Goal: Transaction & Acquisition: Purchase product/service

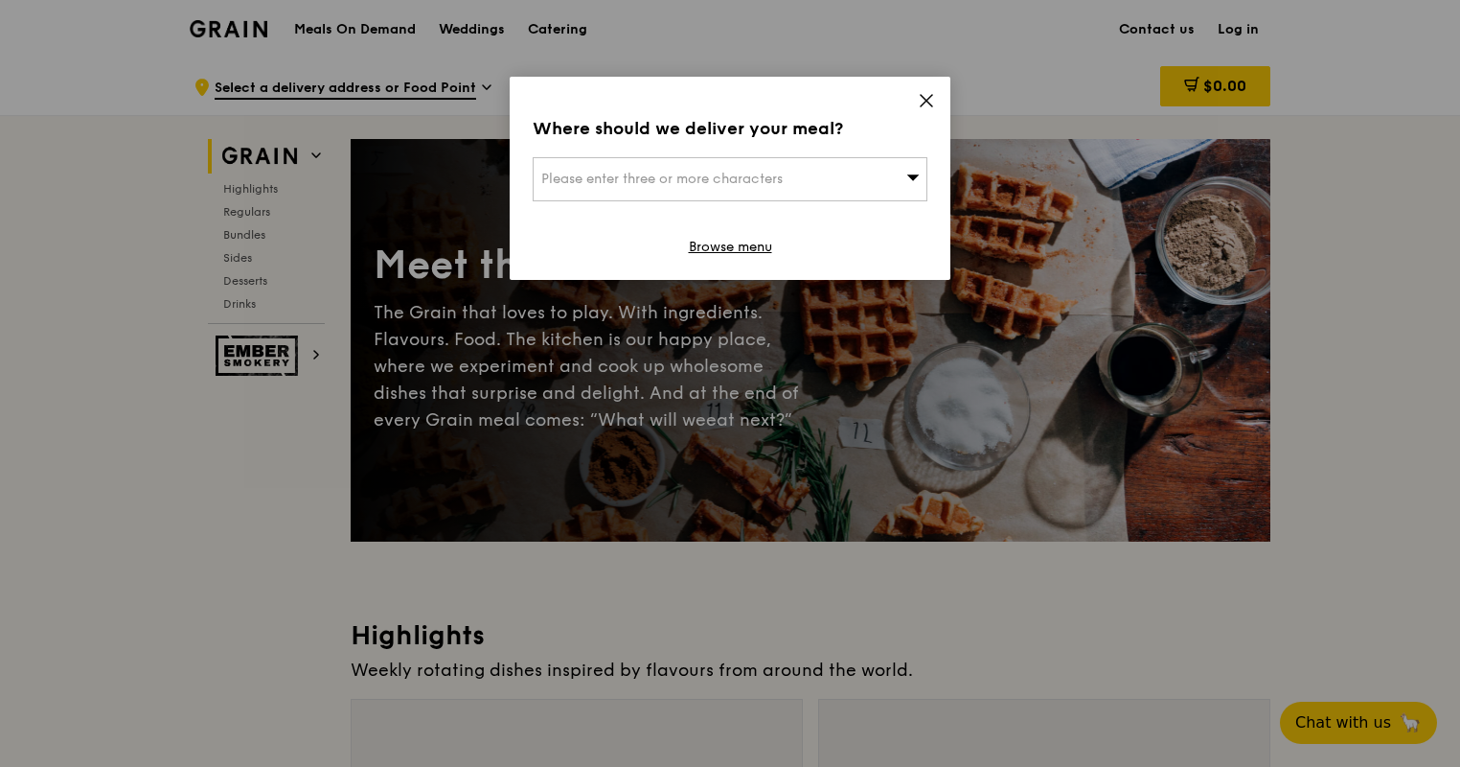
click at [806, 188] on div "Please enter three or more characters" at bounding box center [730, 179] width 395 height 44
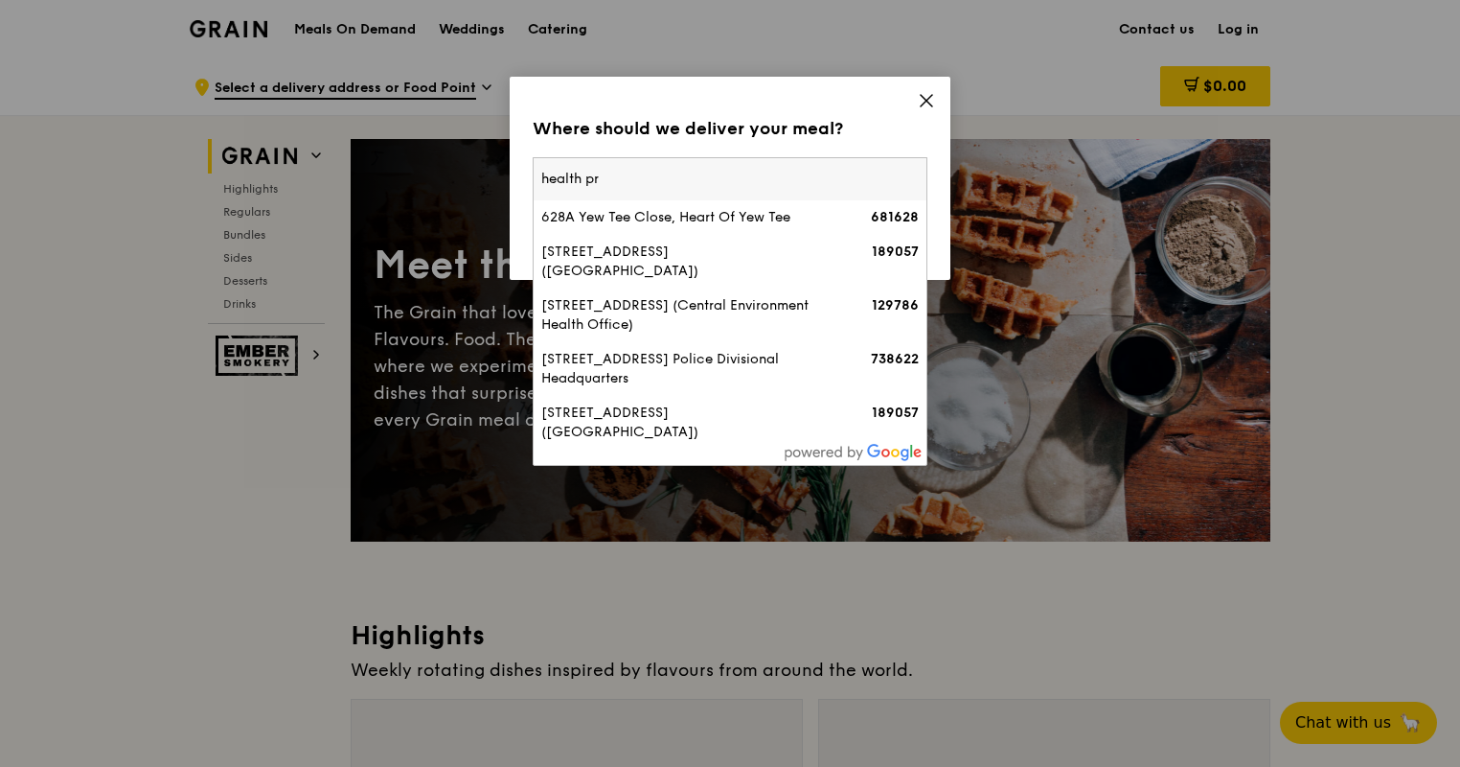
type input "health pro"
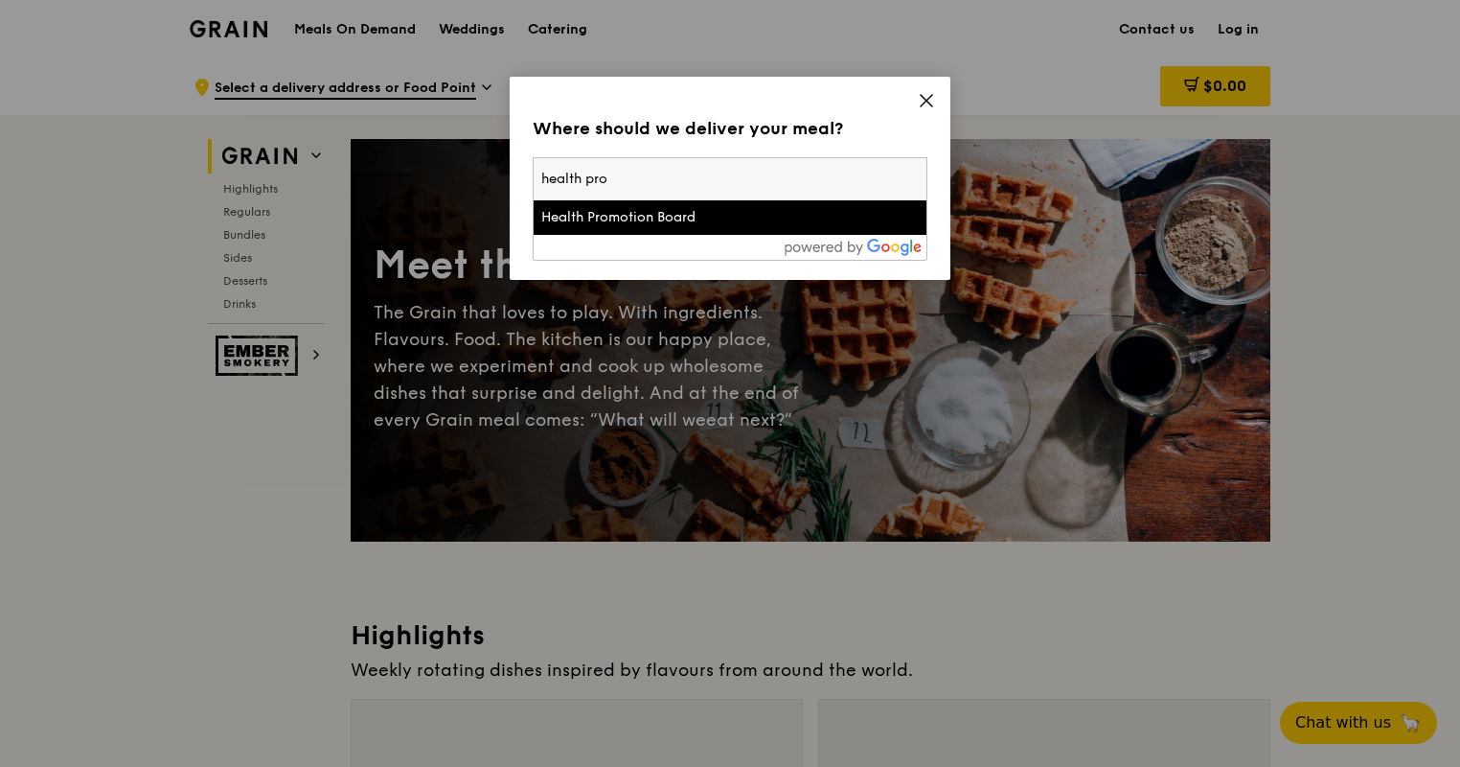
click at [648, 212] on div "Health Promotion Board" at bounding box center [683, 217] width 284 height 19
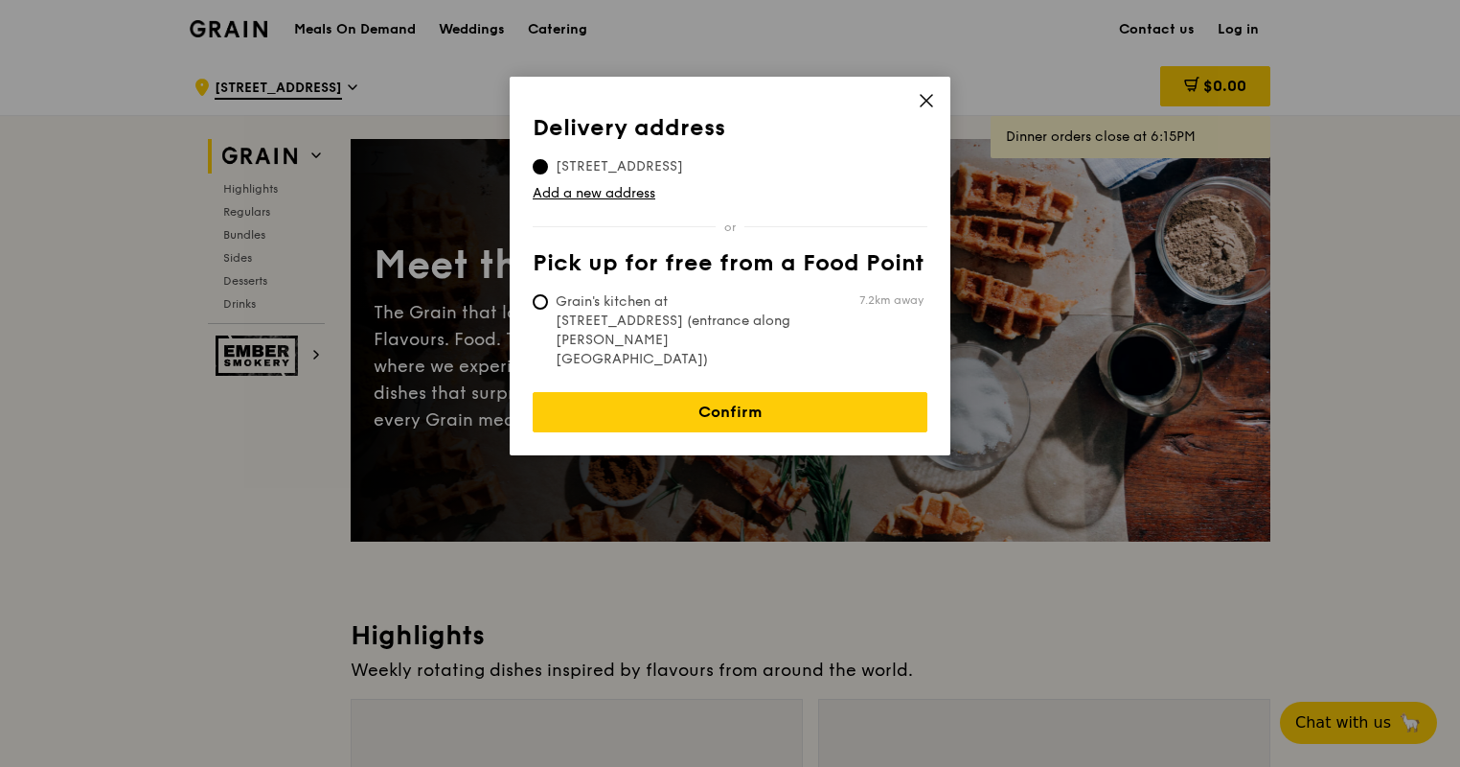
click at [924, 108] on span at bounding box center [926, 103] width 17 height 21
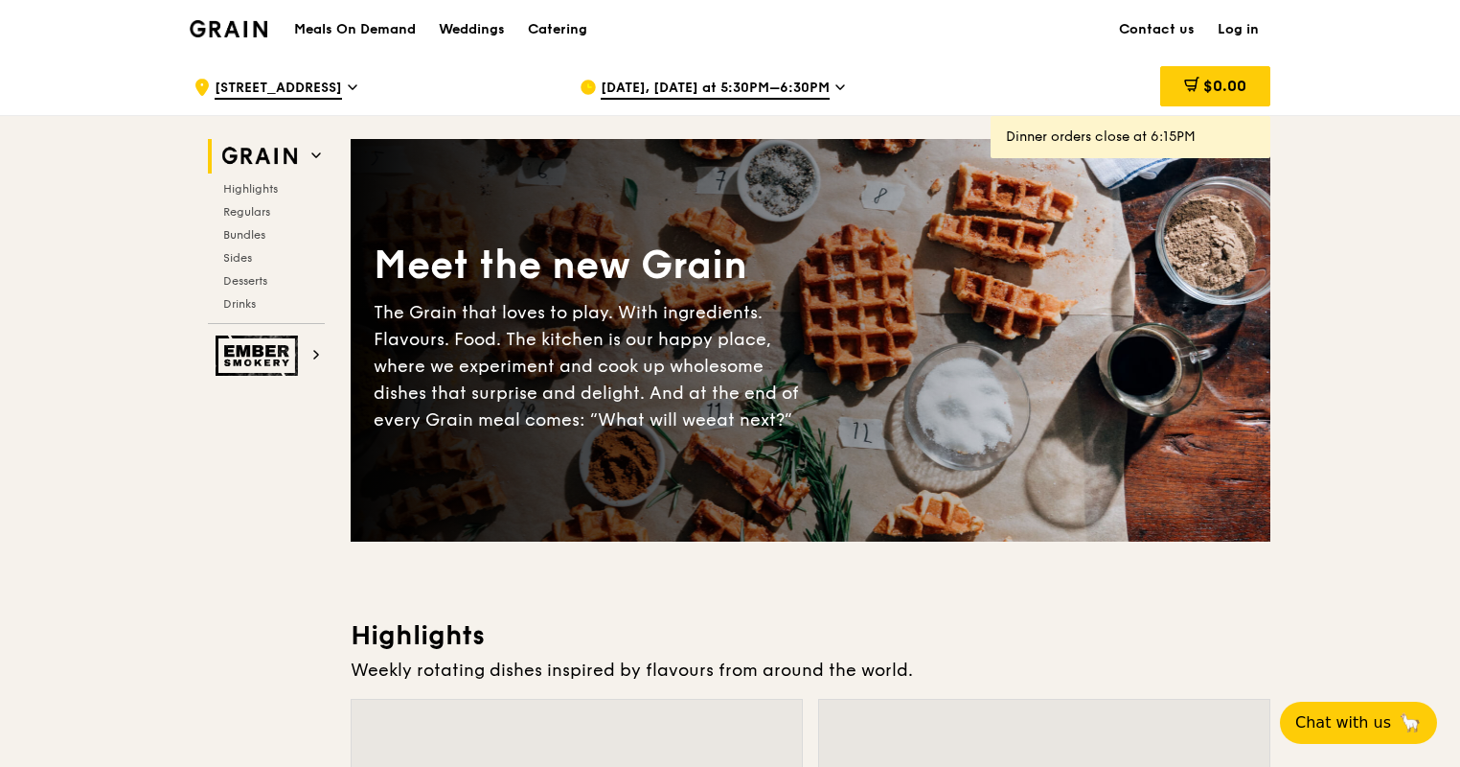
click at [751, 88] on span "[DATE], [DATE] at 5:30PM–6:30PM" at bounding box center [715, 89] width 229 height 21
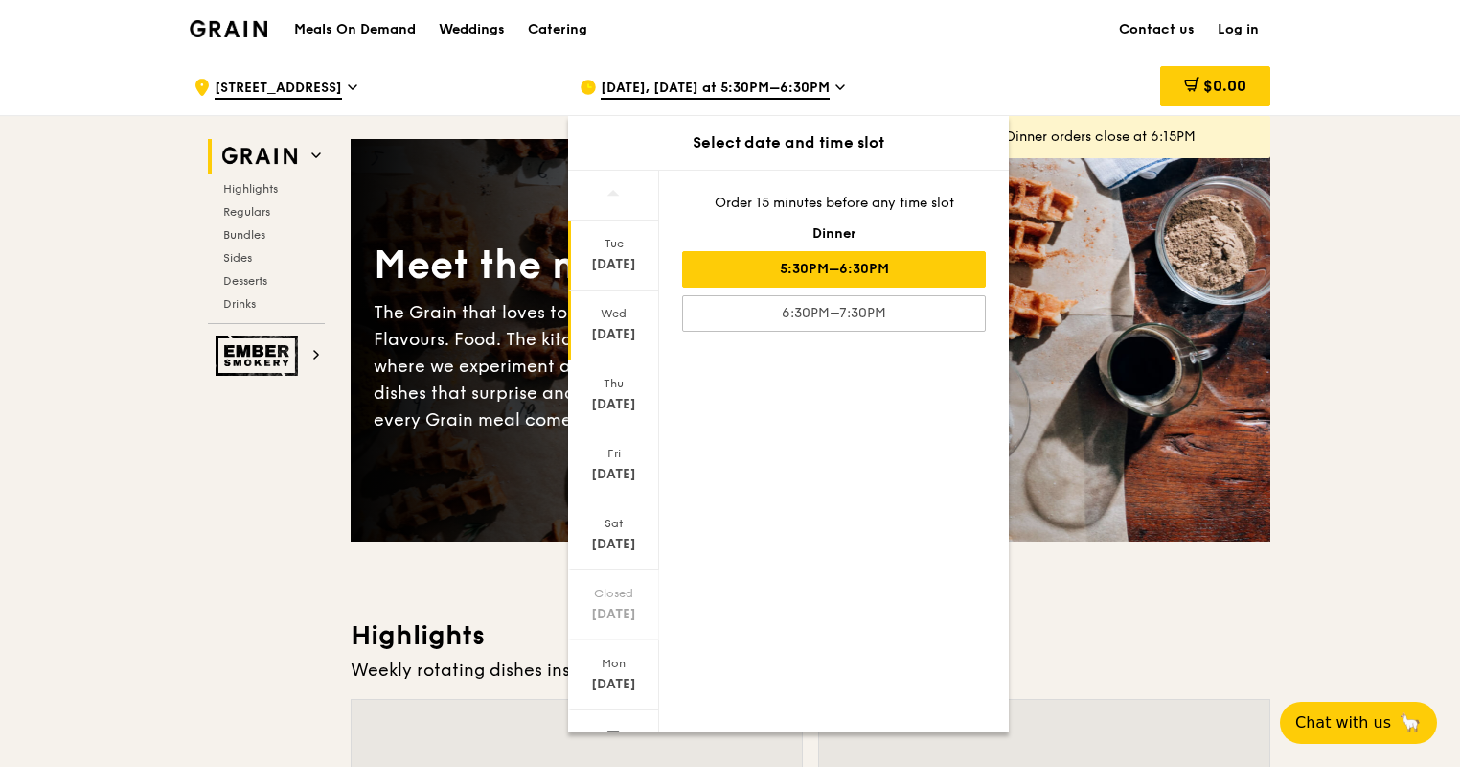
click at [602, 331] on div "[DATE]" at bounding box center [613, 334] width 85 height 19
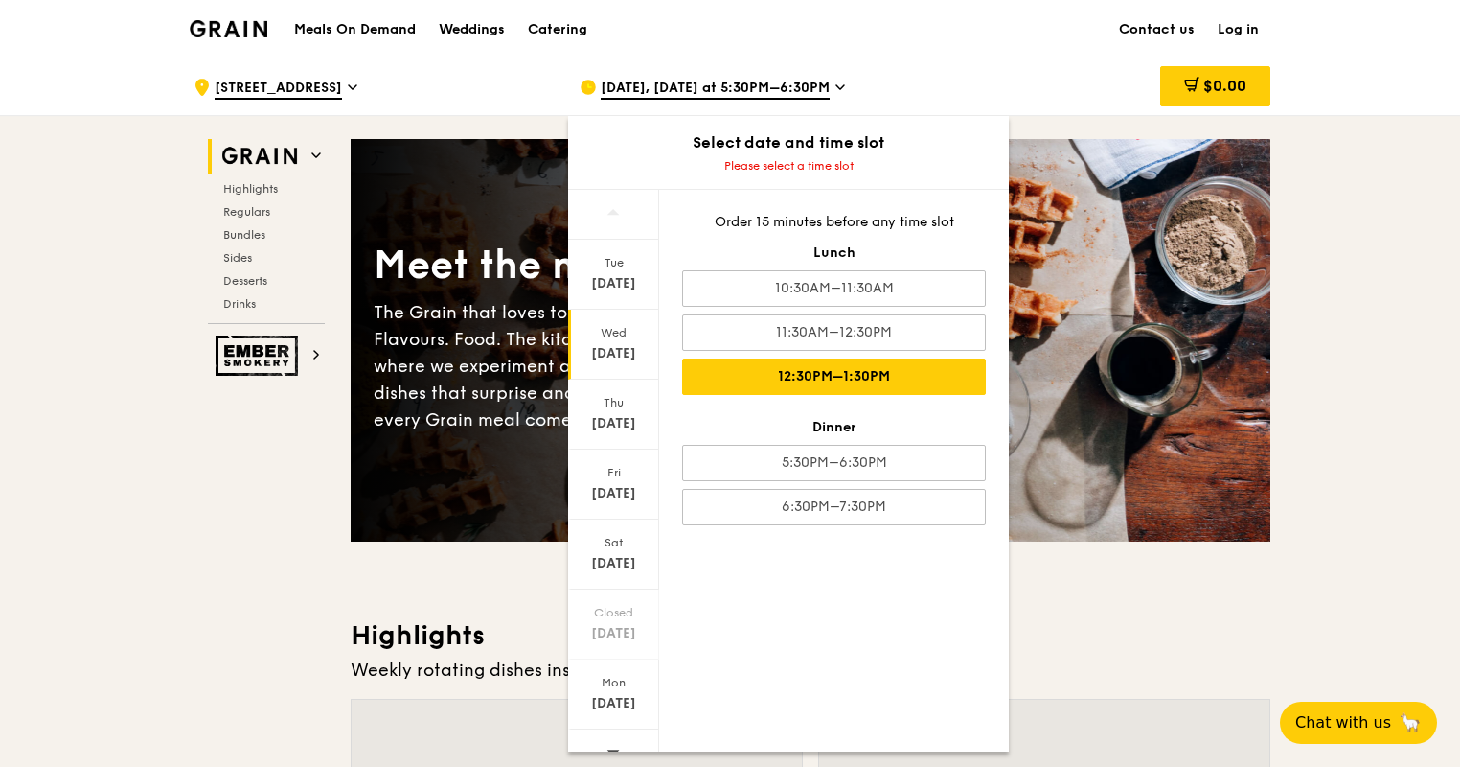
click at [851, 373] on div "12:30PM–1:30PM" at bounding box center [834, 376] width 304 height 36
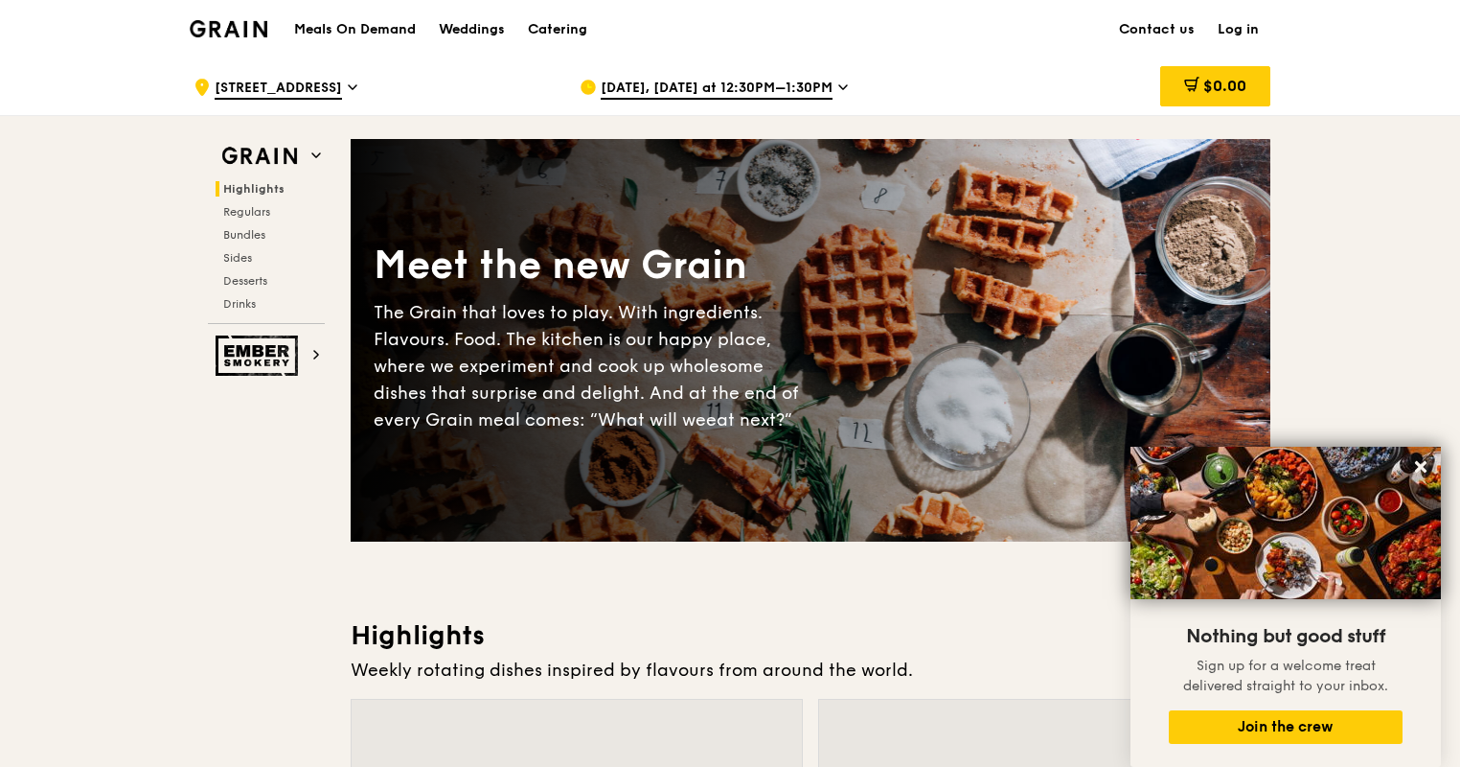
scroll to position [708, 0]
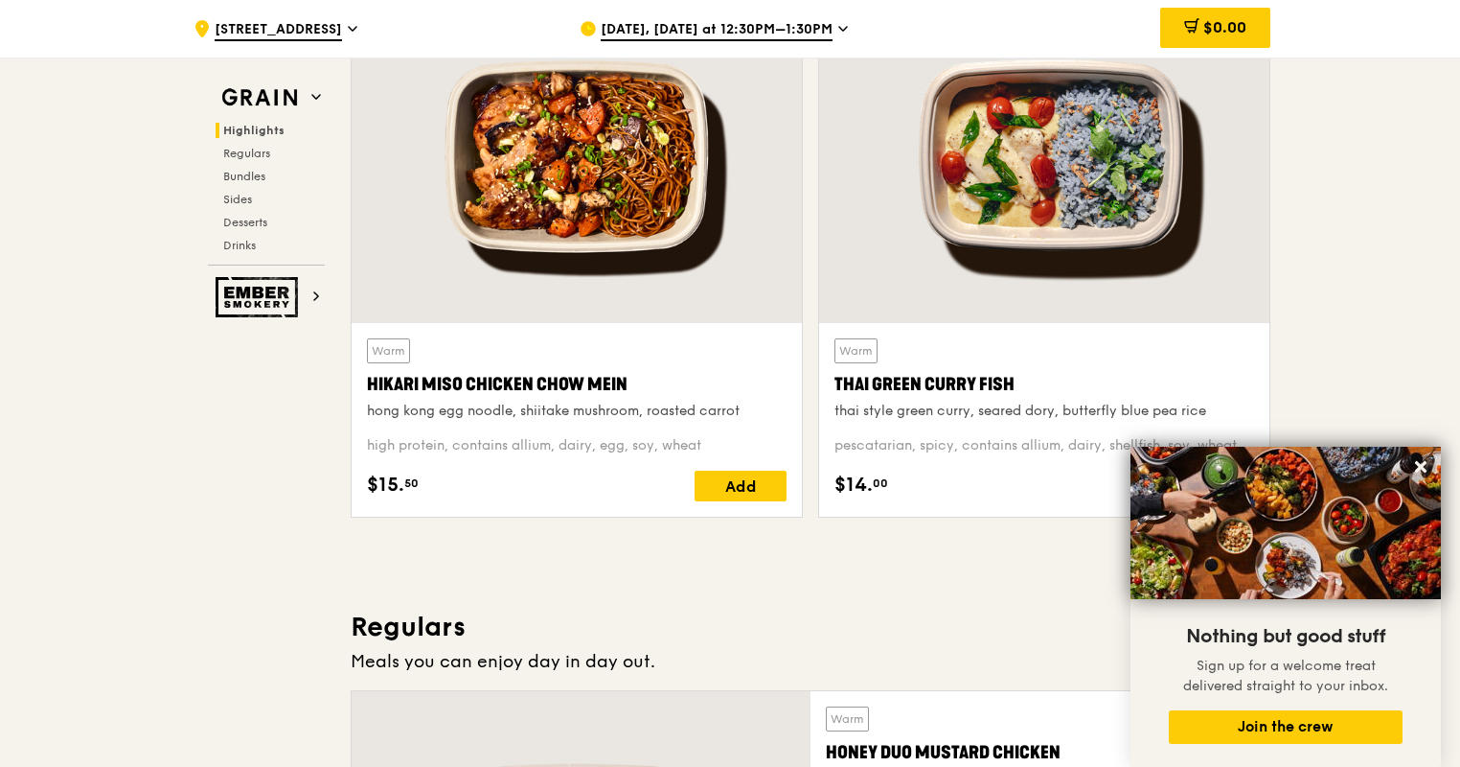
click at [900, 470] on div "$14. 00 Add" at bounding box center [1045, 485] width 420 height 31
click at [974, 444] on div "pescatarian, spicy, contains allium, dairy, shellfish, soy, wheat" at bounding box center [1045, 445] width 420 height 19
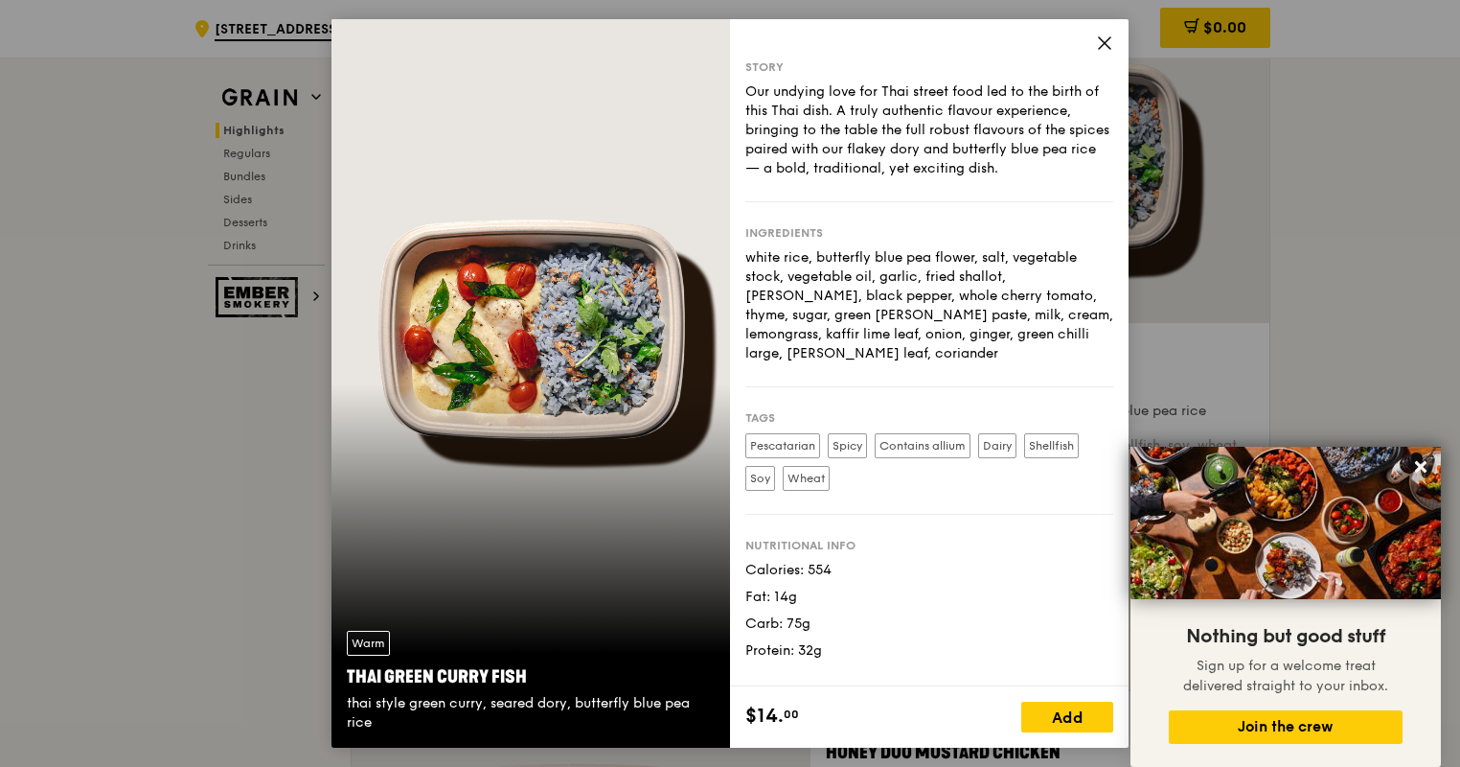
click at [1101, 44] on icon at bounding box center [1104, 42] width 17 height 17
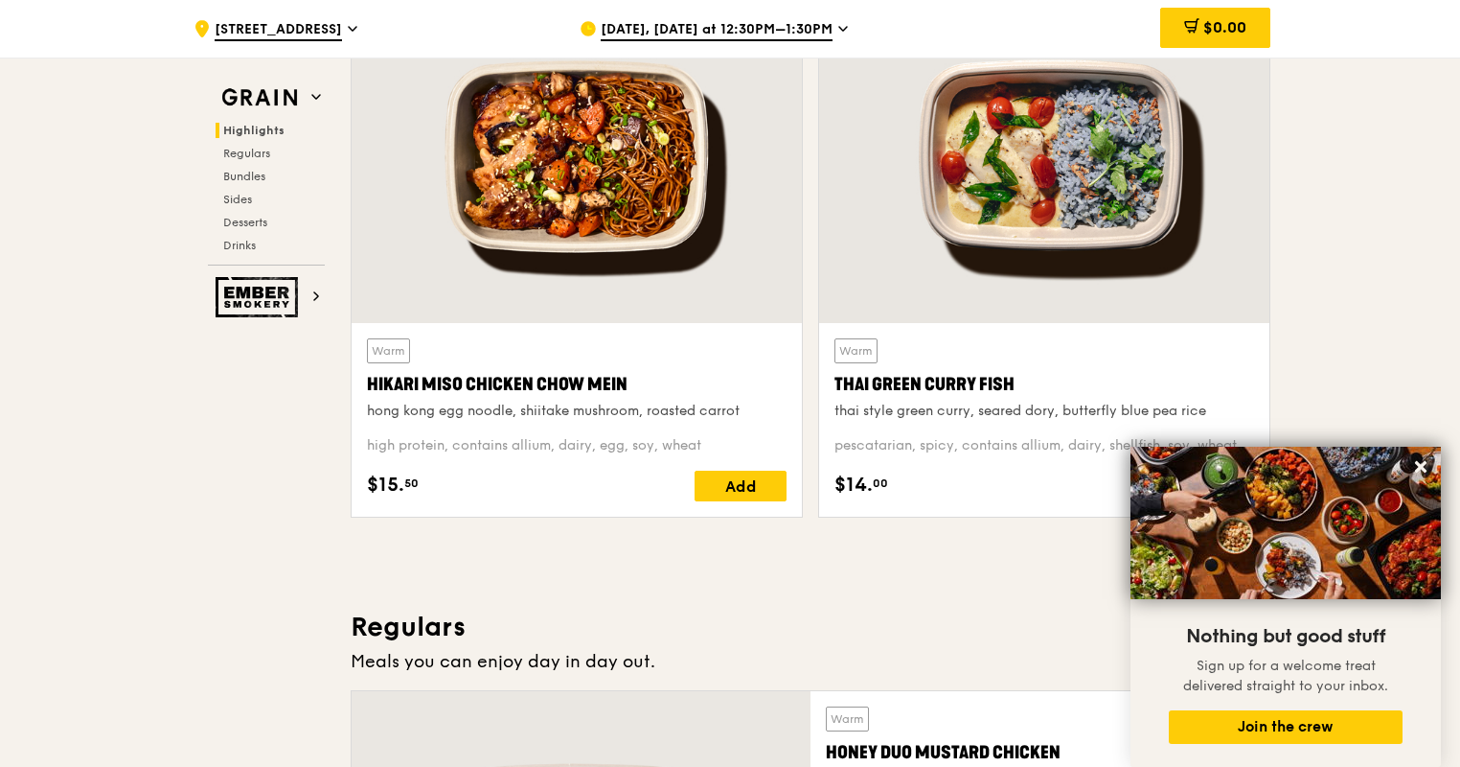
click at [1039, 171] on div at bounding box center [1044, 156] width 450 height 332
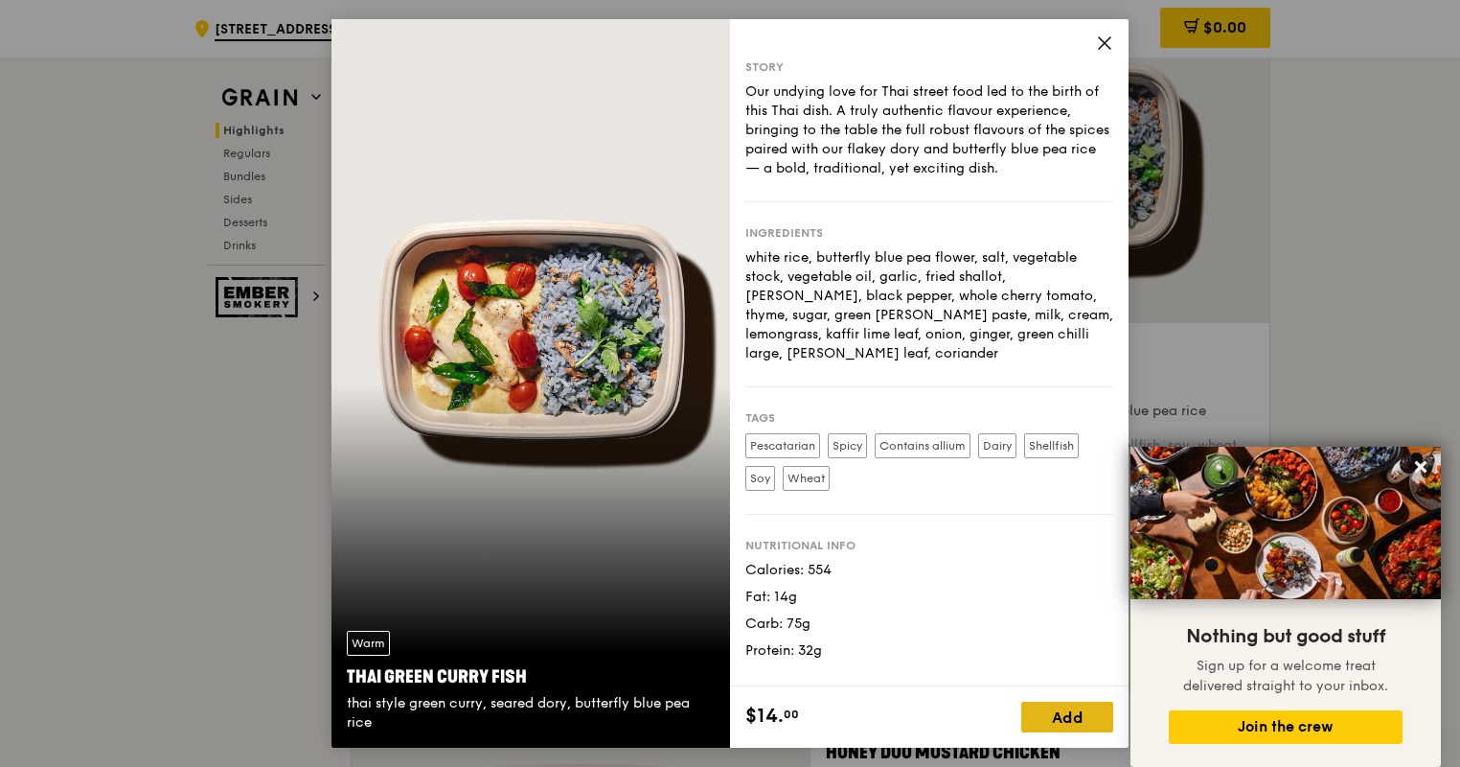
click at [1085, 715] on div "Add" at bounding box center [1067, 716] width 92 height 31
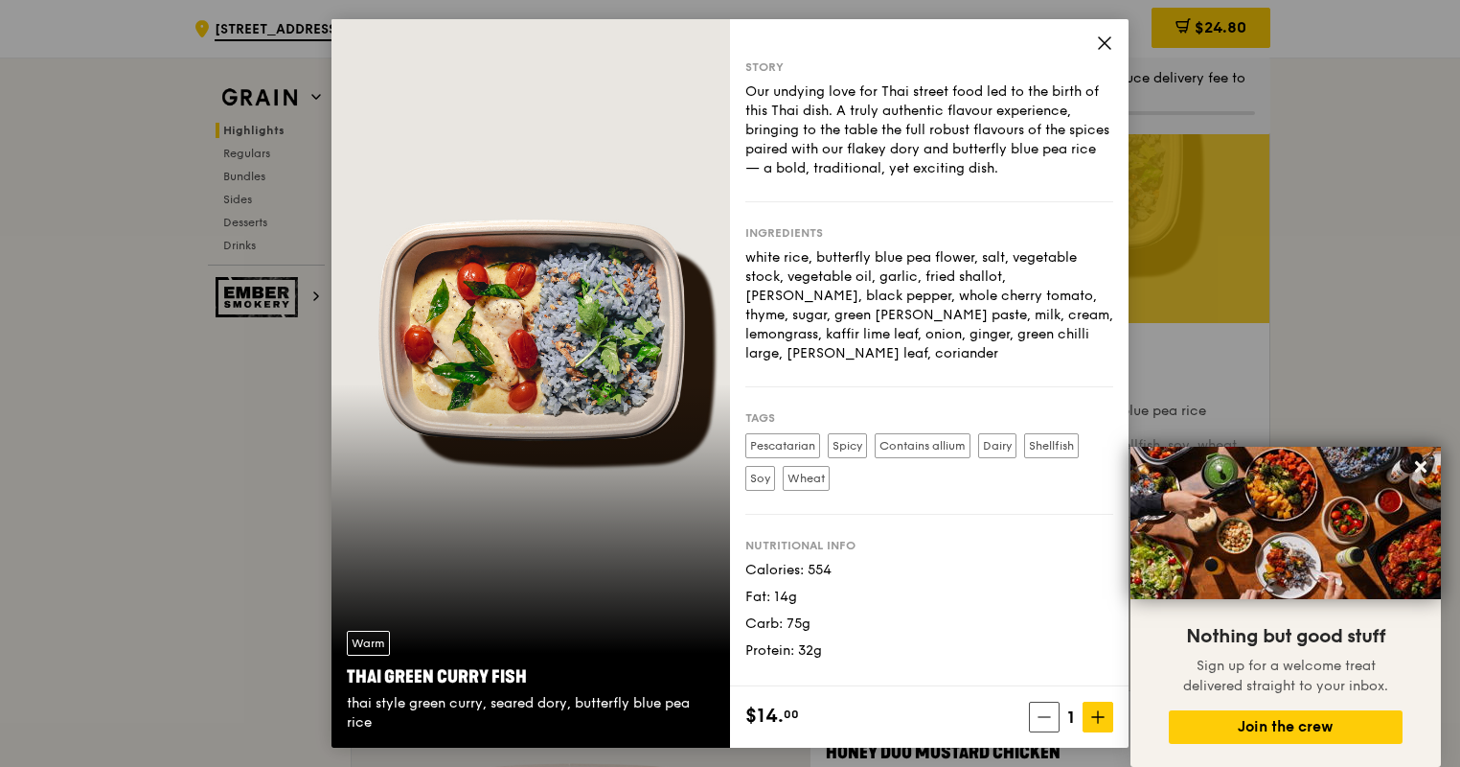
click at [1105, 34] on icon at bounding box center [1104, 42] width 17 height 17
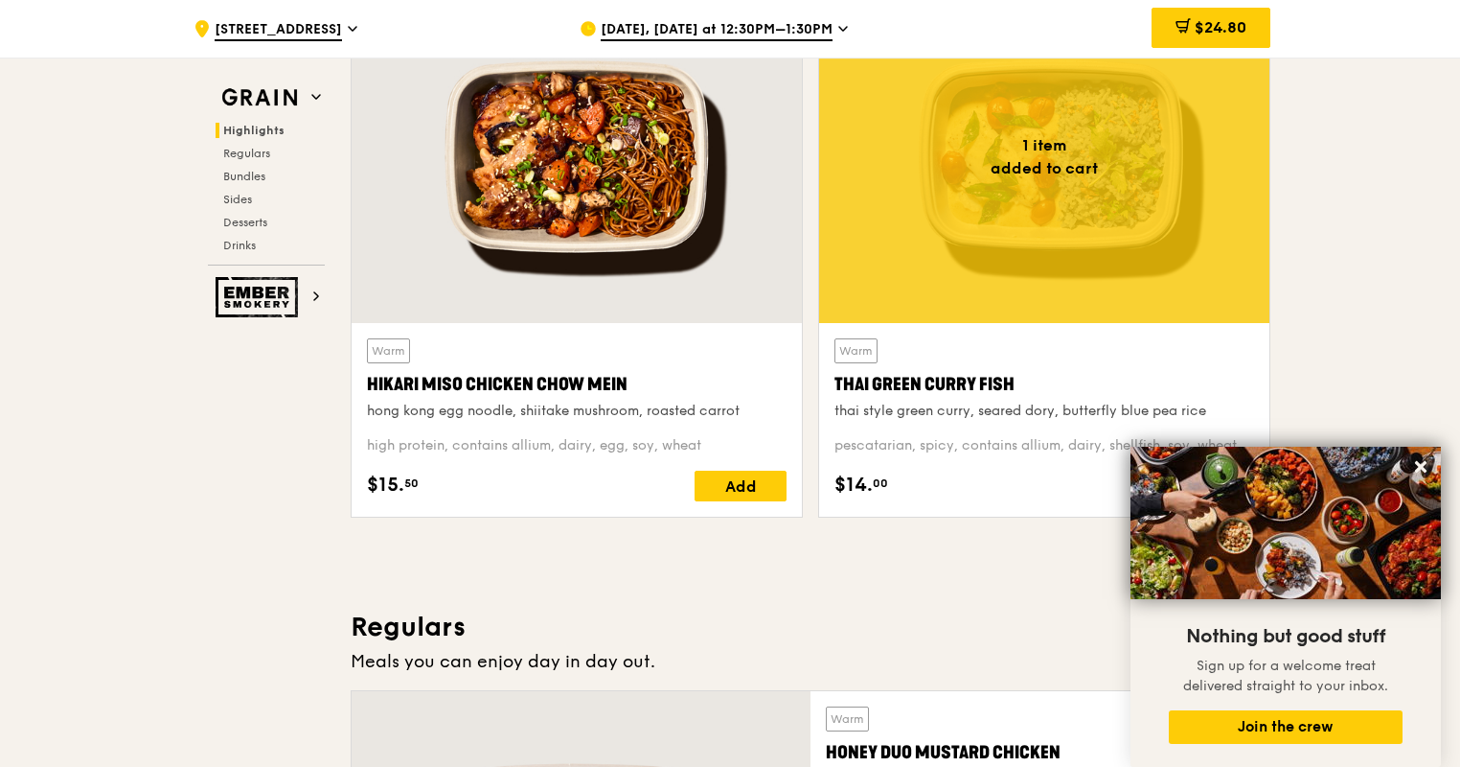
drag, startPoint x: 1028, startPoint y: 383, endPoint x: 833, endPoint y: 385, distance: 195.5
click at [835, 384] on div "Thai Green Curry Fish" at bounding box center [1045, 384] width 420 height 27
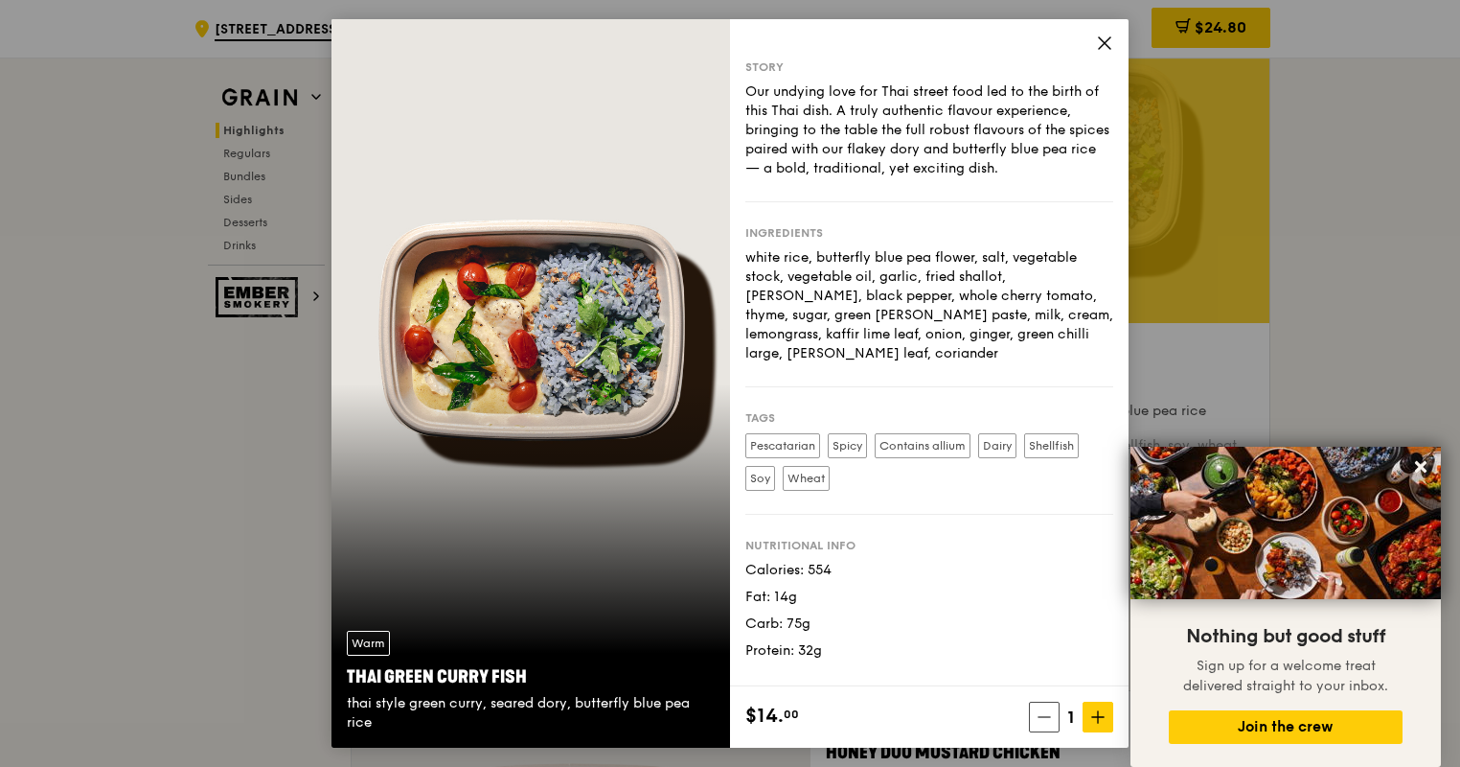
drag, startPoint x: 858, startPoint y: 385, endPoint x: 592, endPoint y: 534, distance: 304.1
click at [592, 534] on div "Warm Thai Green [PERSON_NAME] Fish thai style green [PERSON_NAME], seared dory,…" at bounding box center [531, 383] width 399 height 728
drag, startPoint x: 891, startPoint y: 353, endPoint x: 912, endPoint y: 414, distance: 64.8
click at [911, 433] on label "Contains allium" at bounding box center [923, 445] width 96 height 25
click at [535, 678] on div "Thai Green Curry Fish" at bounding box center [531, 676] width 368 height 27
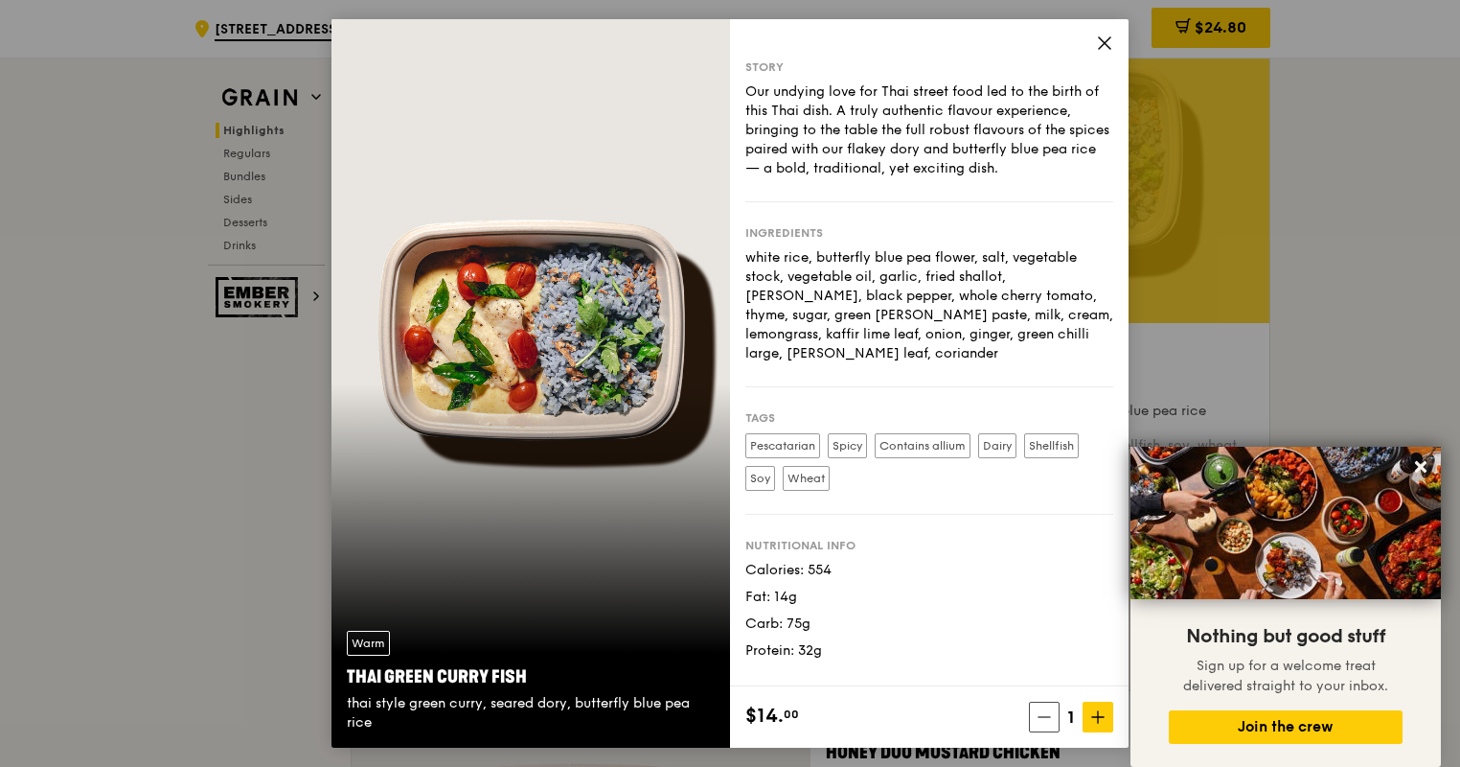
drag, startPoint x: 483, startPoint y: 706, endPoint x: 351, endPoint y: 706, distance: 132.2
click at [351, 706] on div "thai style green curry, seared dory, butterfly blue pea rice" at bounding box center [531, 713] width 368 height 38
drag, startPoint x: 351, startPoint y: 706, endPoint x: 528, endPoint y: 670, distance: 181.0
click at [528, 669] on div "Warm Thai Green [PERSON_NAME] Fish thai style green [PERSON_NAME], seared dory,…" at bounding box center [531, 681] width 399 height 132
drag, startPoint x: 528, startPoint y: 670, endPoint x: 498, endPoint y: 670, distance: 29.7
